Goal: Task Accomplishment & Management: Manage account settings

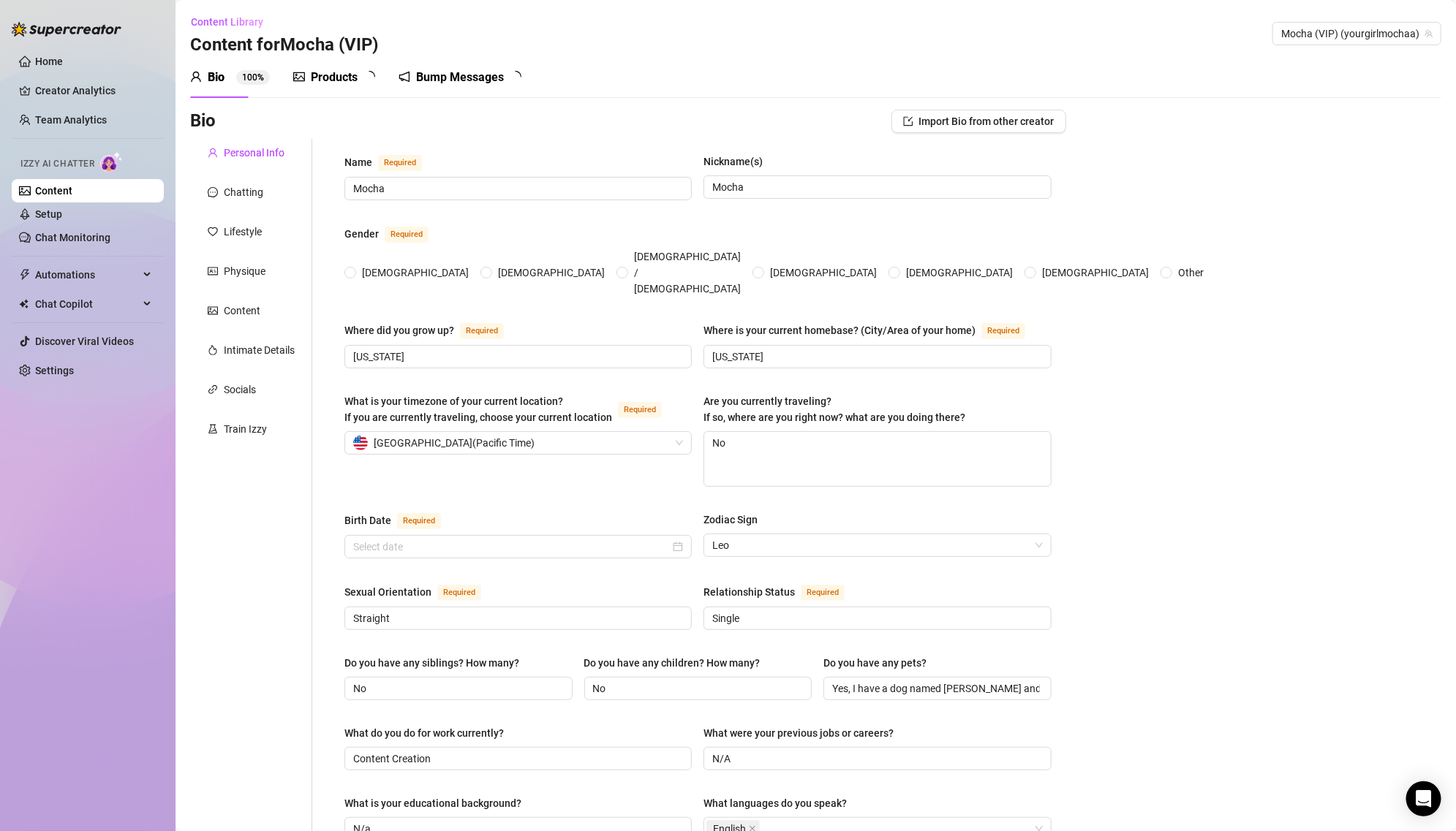
radio input "true"
type input "[DATE]"
click at [62, 217] on link "Setup" at bounding box center [48, 214] width 27 height 12
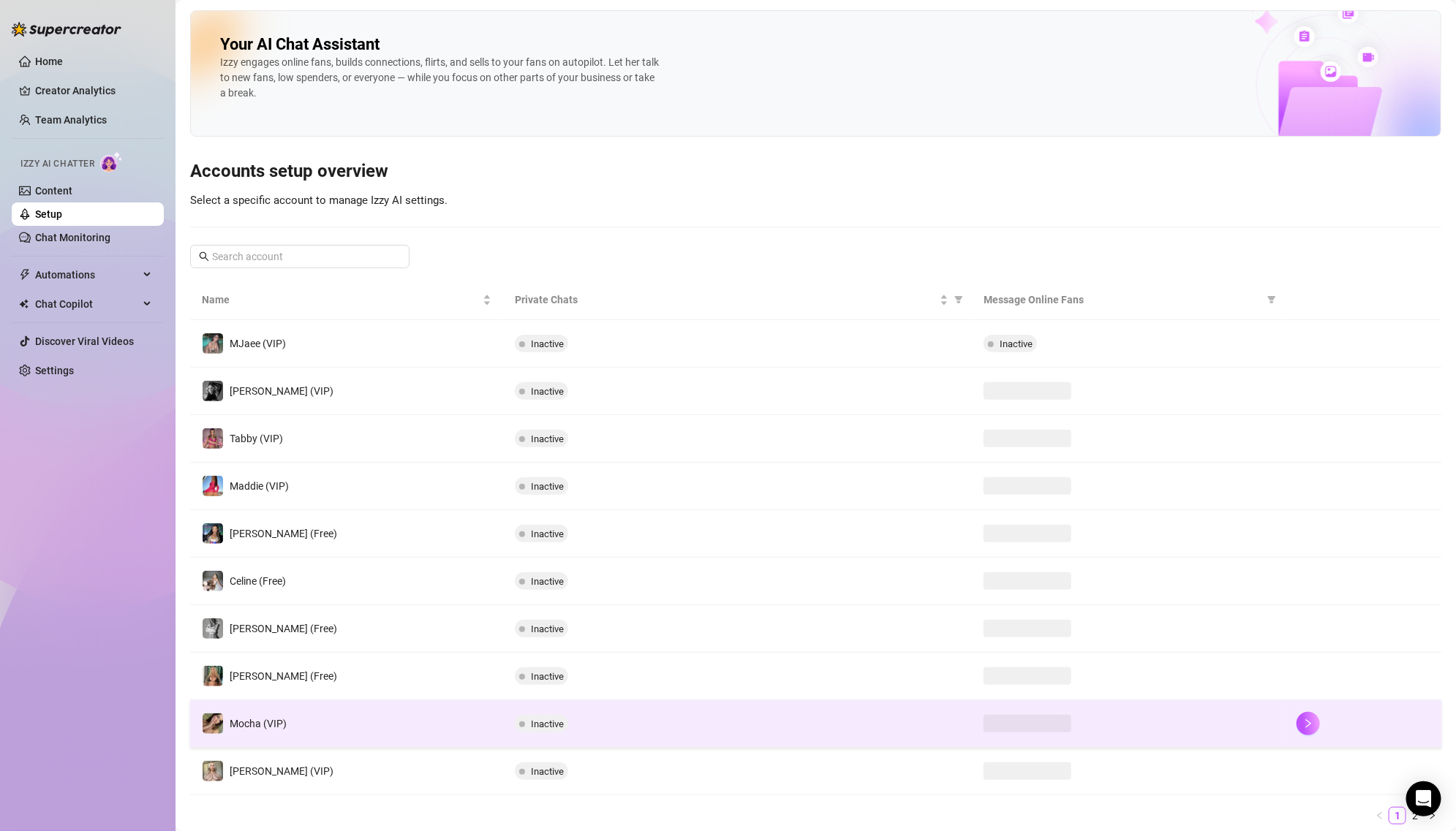
click at [400, 705] on td "Mocha (VIP)" at bounding box center [347, 723] width 313 height 48
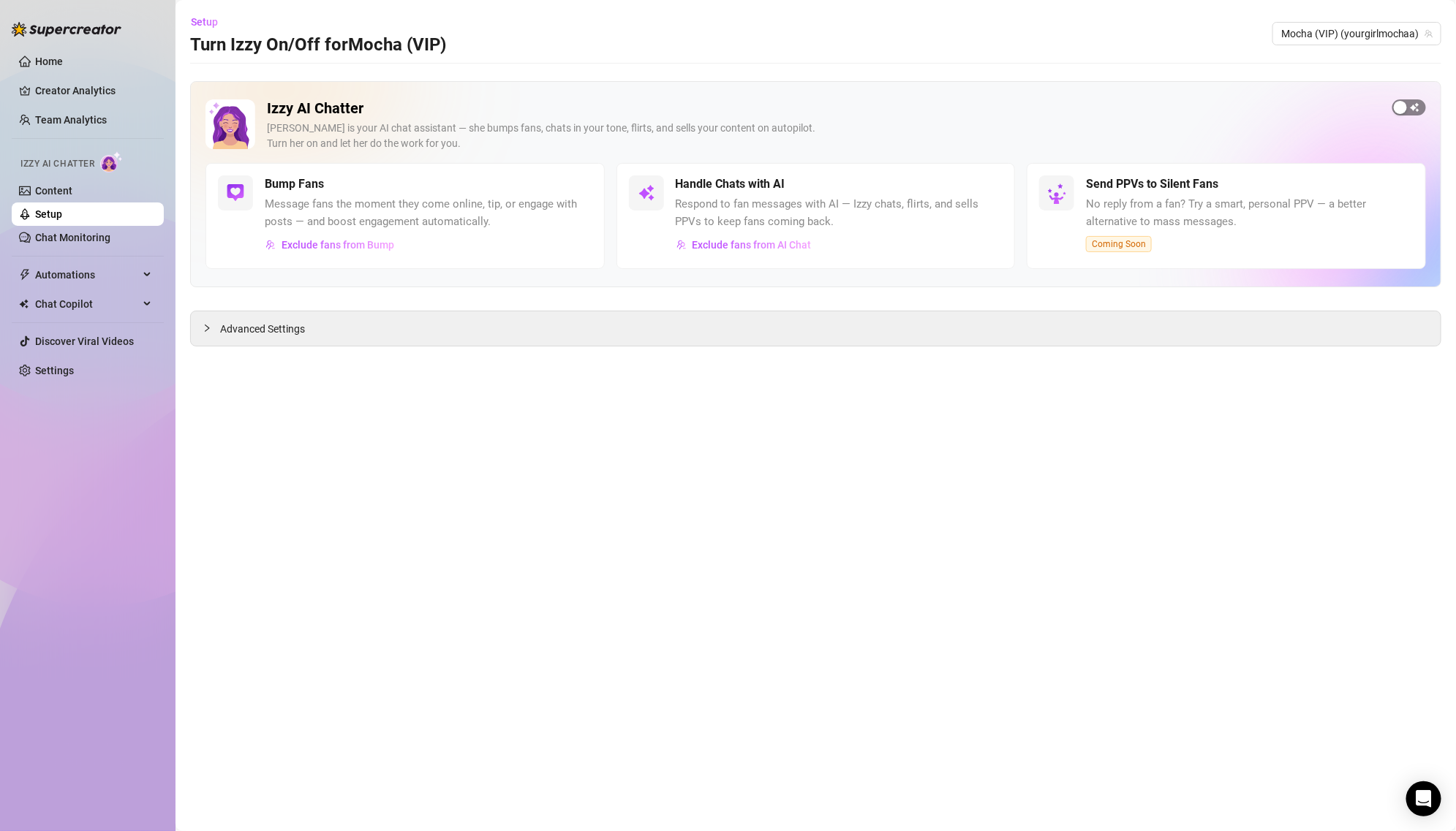
click at [1412, 107] on span "button" at bounding box center [1408, 107] width 34 height 16
click at [1380, 185] on div "Send PPVs to Silent Fans" at bounding box center [1249, 184] width 327 height 18
click at [894, 331] on div "Advanced Settings" at bounding box center [816, 328] width 1249 height 34
